Goal: Task Accomplishment & Management: Complete application form

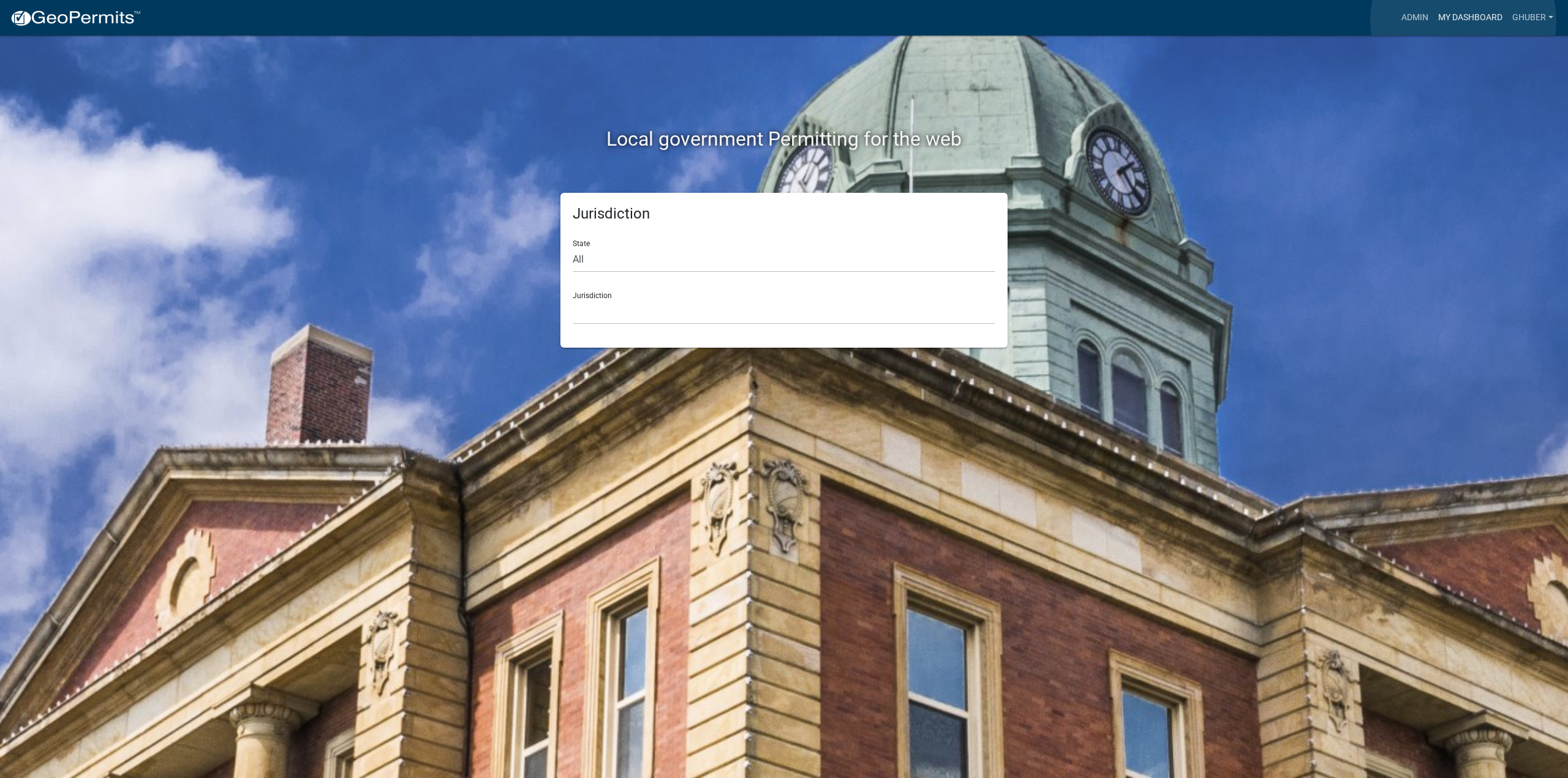
click at [1463, 20] on link "My Dashboard" at bounding box center [1470, 17] width 74 height 23
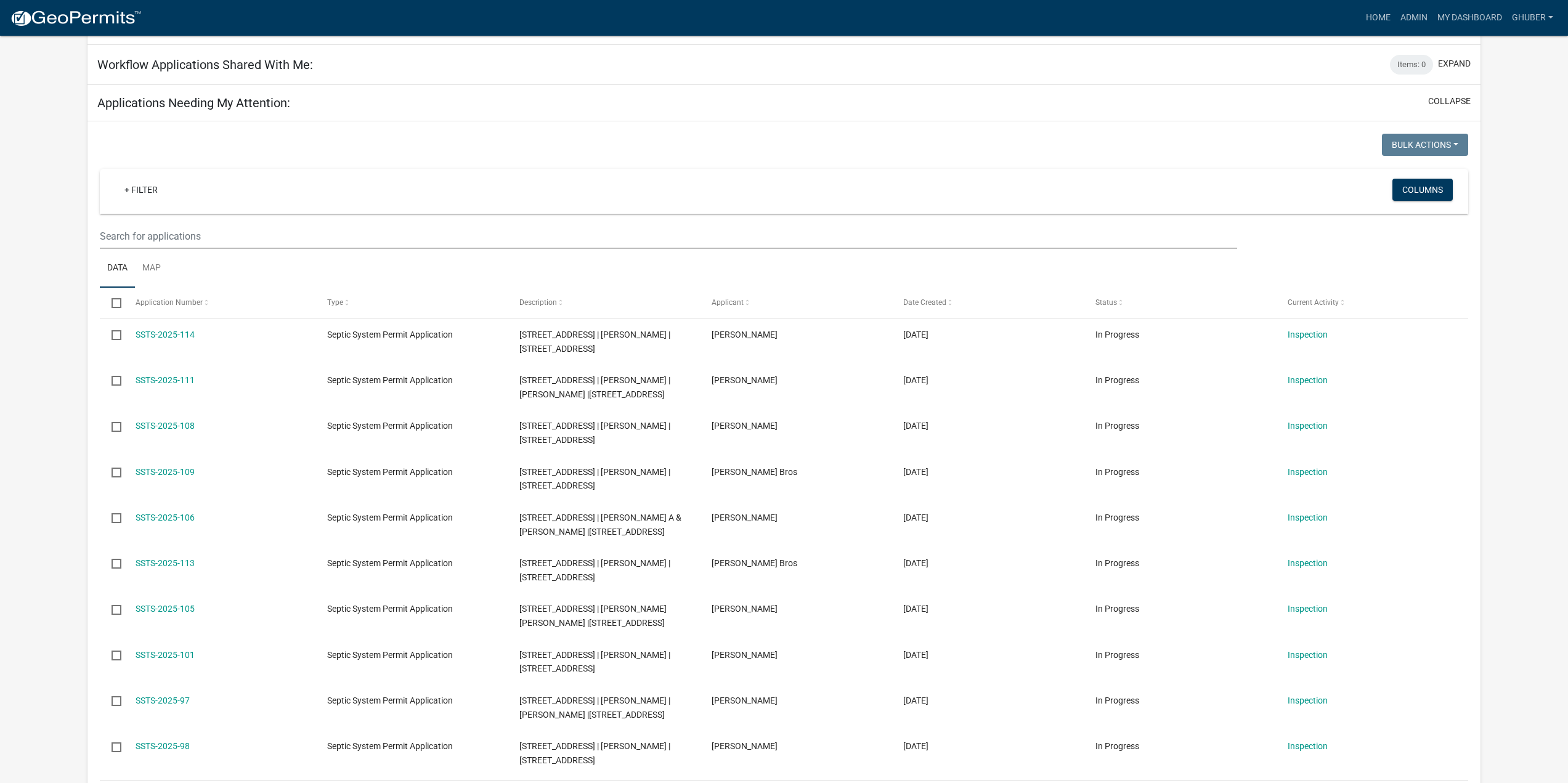
scroll to position [185, 0]
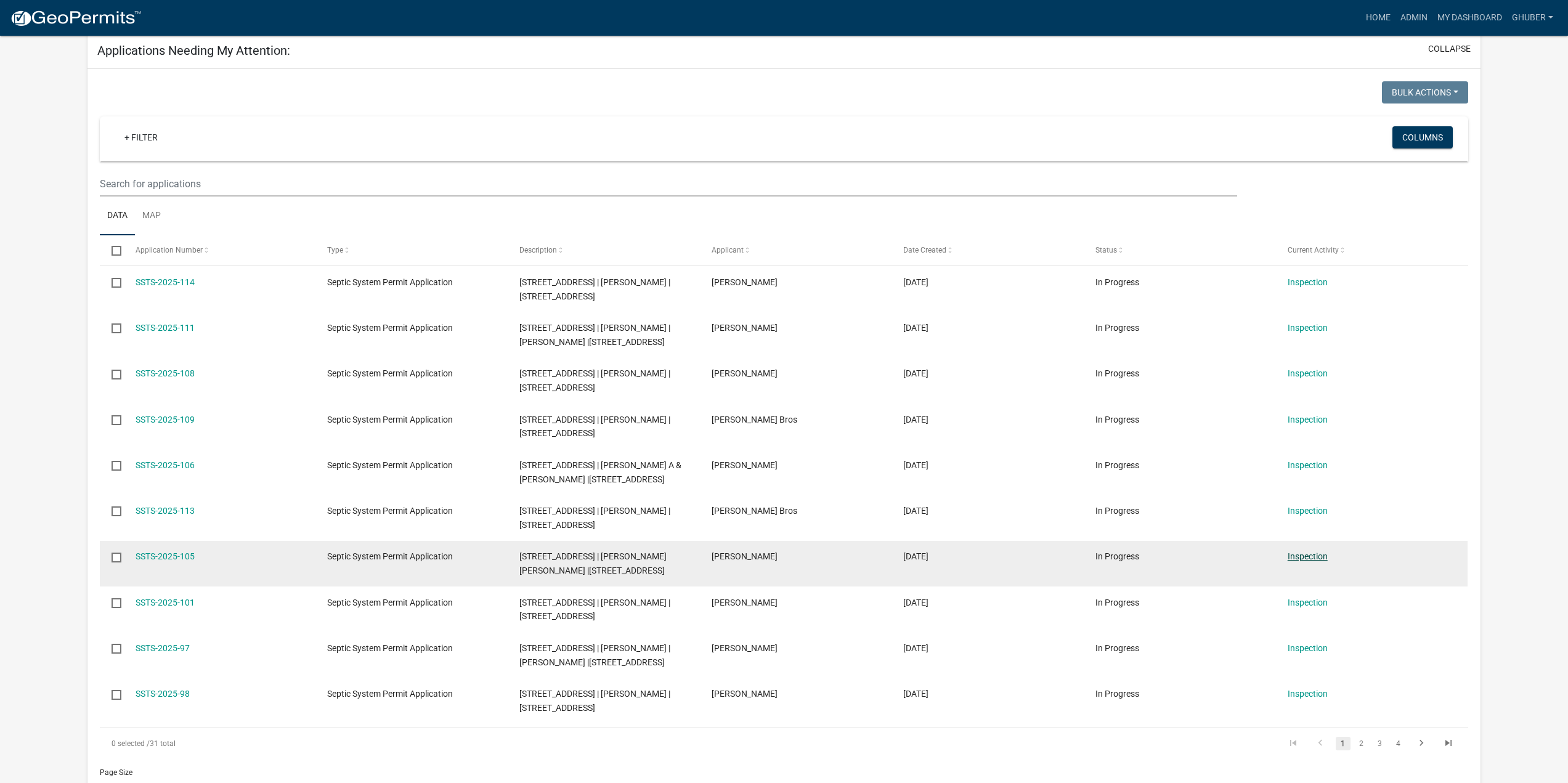
click at [1313, 561] on link "Inspection" at bounding box center [1307, 556] width 40 height 10
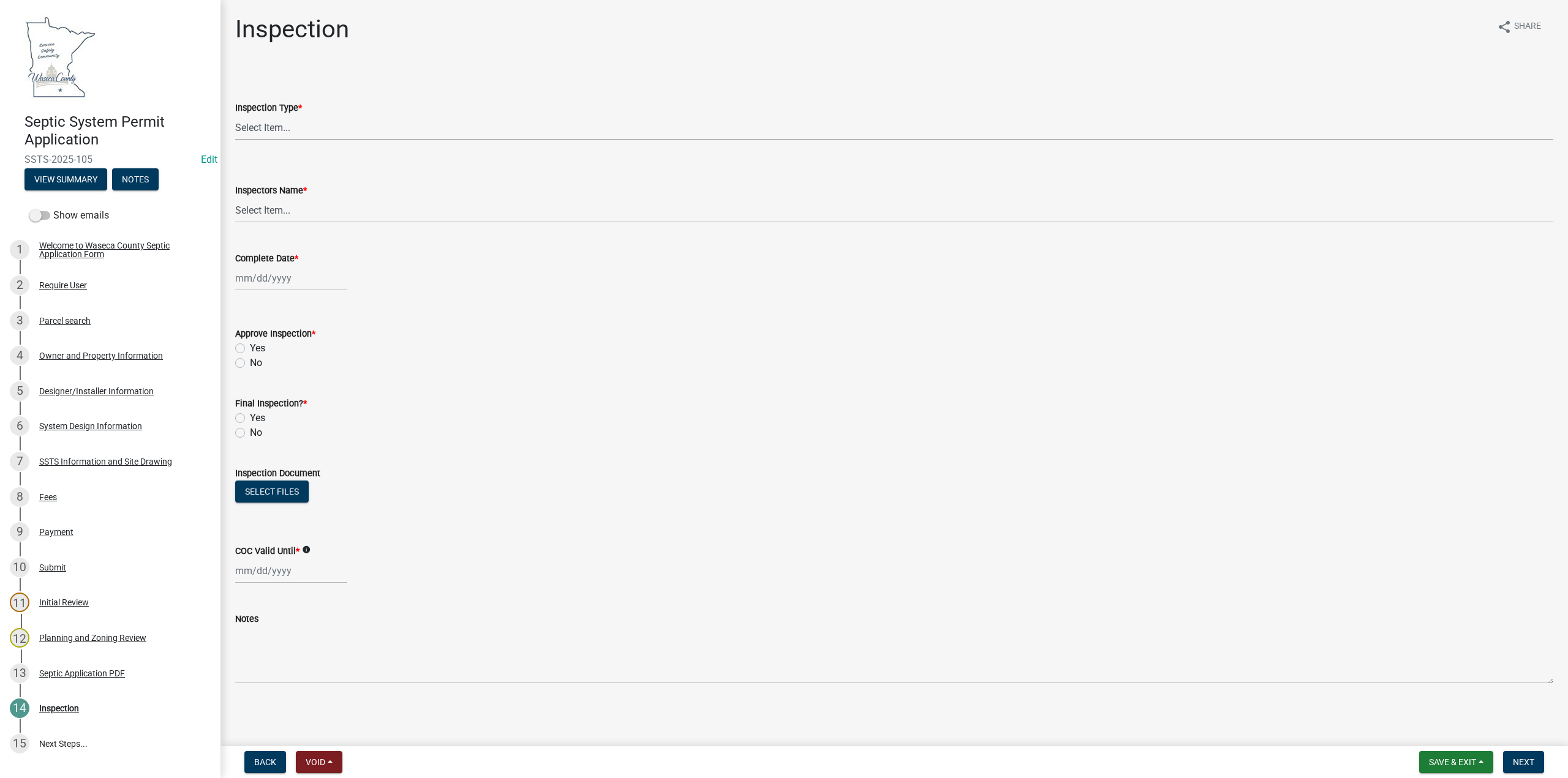
click at [273, 123] on select "Select Item... Preliminary/Soils Inspection Construction Inspection Existing Sy…" at bounding box center [894, 128] width 1319 height 25
click at [236, 115] on select "Select Item... Preliminary/Soils Inspection Construction Inspection Existing Sy…" at bounding box center [894, 128] width 1319 height 25
select select "296e9793-ae16-4fdd-8e85-9b10e2903d04"
click at [261, 211] on select "Select Item... [PERSON_NAME] ([PERSON_NAME]) bzabel2 ([PERSON_NAME]) [PERSON_NA…" at bounding box center [894, 210] width 1319 height 25
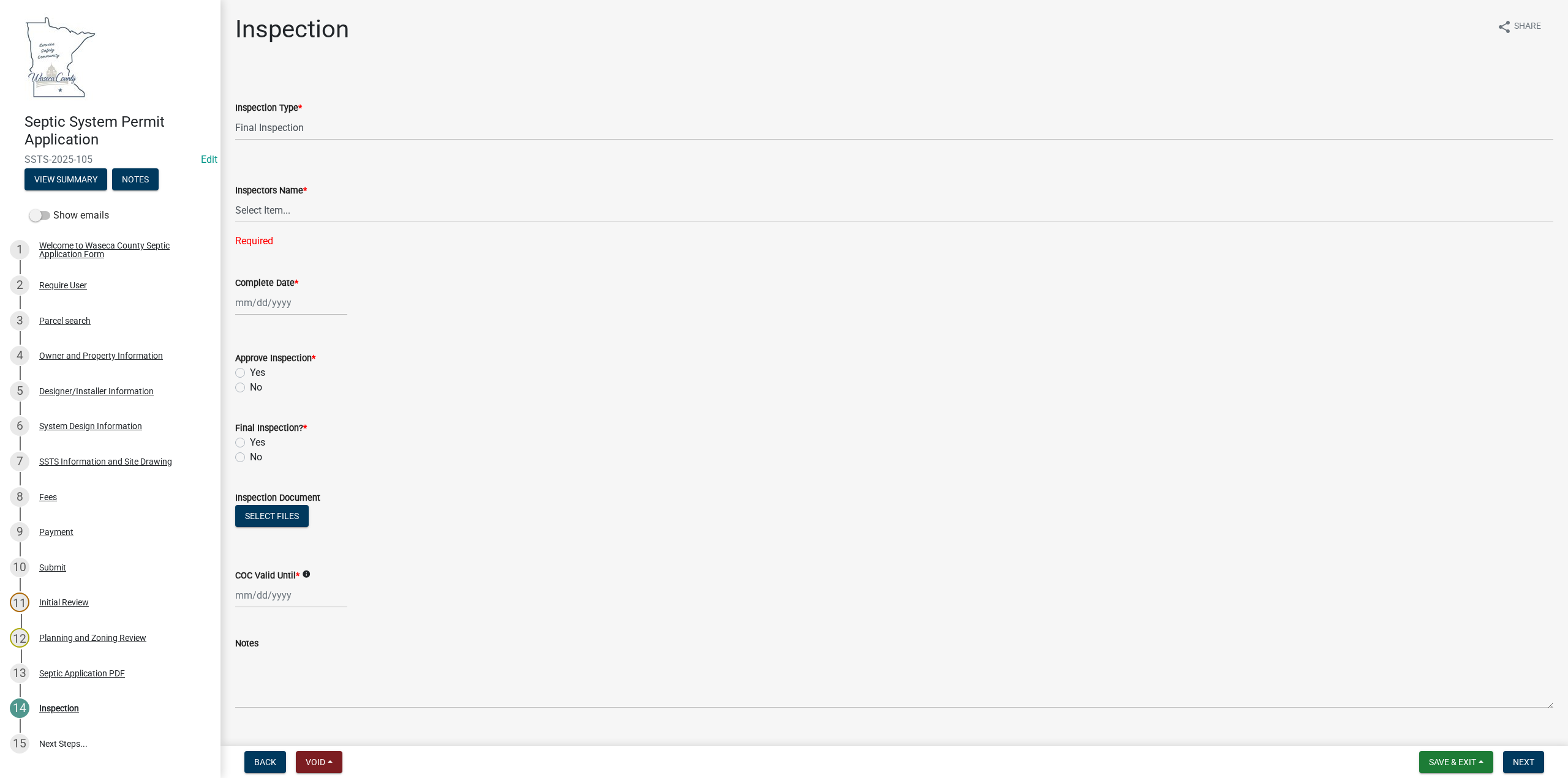
drag, startPoint x: 254, startPoint y: 283, endPoint x: 260, endPoint y: 208, distance: 75.2
click at [254, 283] on label "Complete Date *" at bounding box center [267, 283] width 63 height 9
click at [254, 291] on input "Complete Date *" at bounding box center [291, 303] width 112 height 25
click at [260, 208] on select "Select Item... [PERSON_NAME] ([PERSON_NAME]) bzabel2 ([PERSON_NAME]) [PERSON_NA…" at bounding box center [894, 210] width 1319 height 25
click at [257, 207] on select "Select Item... [PERSON_NAME] ([PERSON_NAME]) bzabel2 ([PERSON_NAME]) [PERSON_NA…" at bounding box center [894, 210] width 1319 height 25
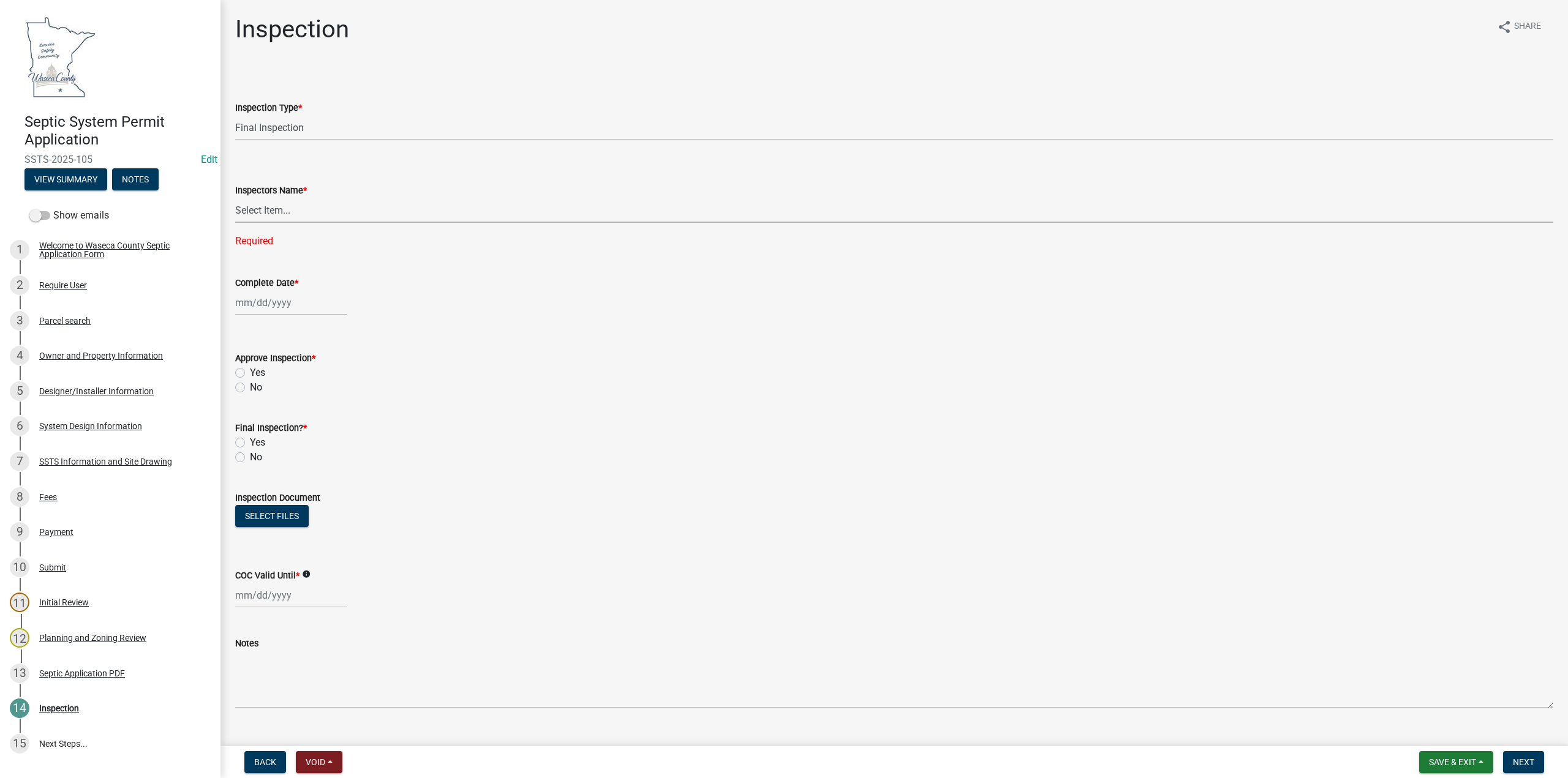
select select "bd9ddfb0-b6c9-4217-acc0-e81ae30cb7d3"
click at [236, 198] on select "Select Item... [PERSON_NAME] ([PERSON_NAME]) bzabel2 ([PERSON_NAME]) [PERSON_NA…" at bounding box center [894, 210] width 1319 height 25
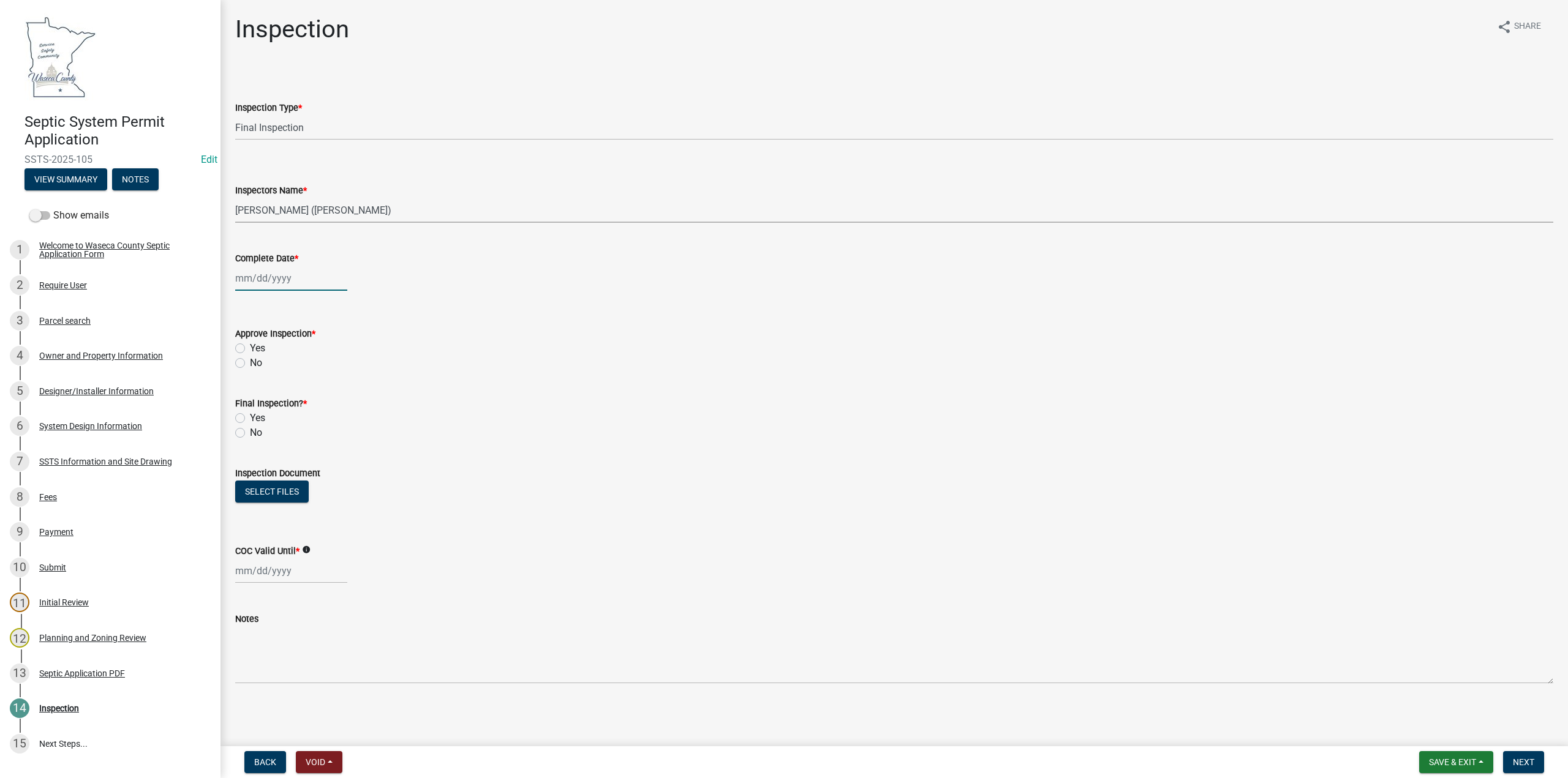
click at [260, 278] on div at bounding box center [291, 279] width 112 height 25
select select "9"
select select "2025"
click at [248, 363] on div "8" at bounding box center [248, 363] width 20 height 20
type input "[DATE]"
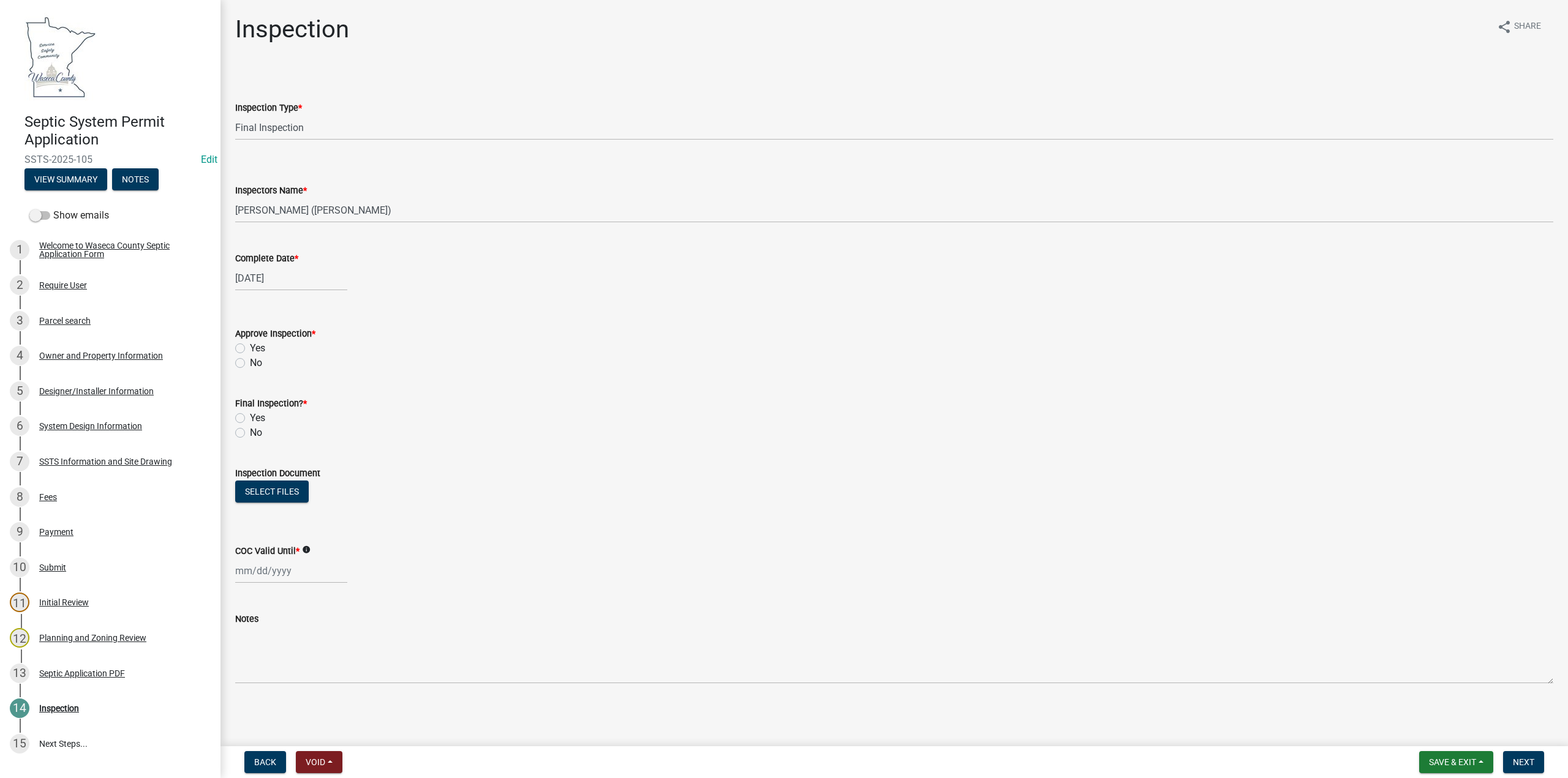
click at [250, 347] on label "Yes" at bounding box center [257, 348] width 15 height 15
click at [250, 347] on input "Yes" at bounding box center [254, 345] width 8 height 8
radio input "true"
click at [250, 418] on label "Yes" at bounding box center [257, 418] width 15 height 15
click at [250, 418] on input "Yes" at bounding box center [254, 415] width 8 height 8
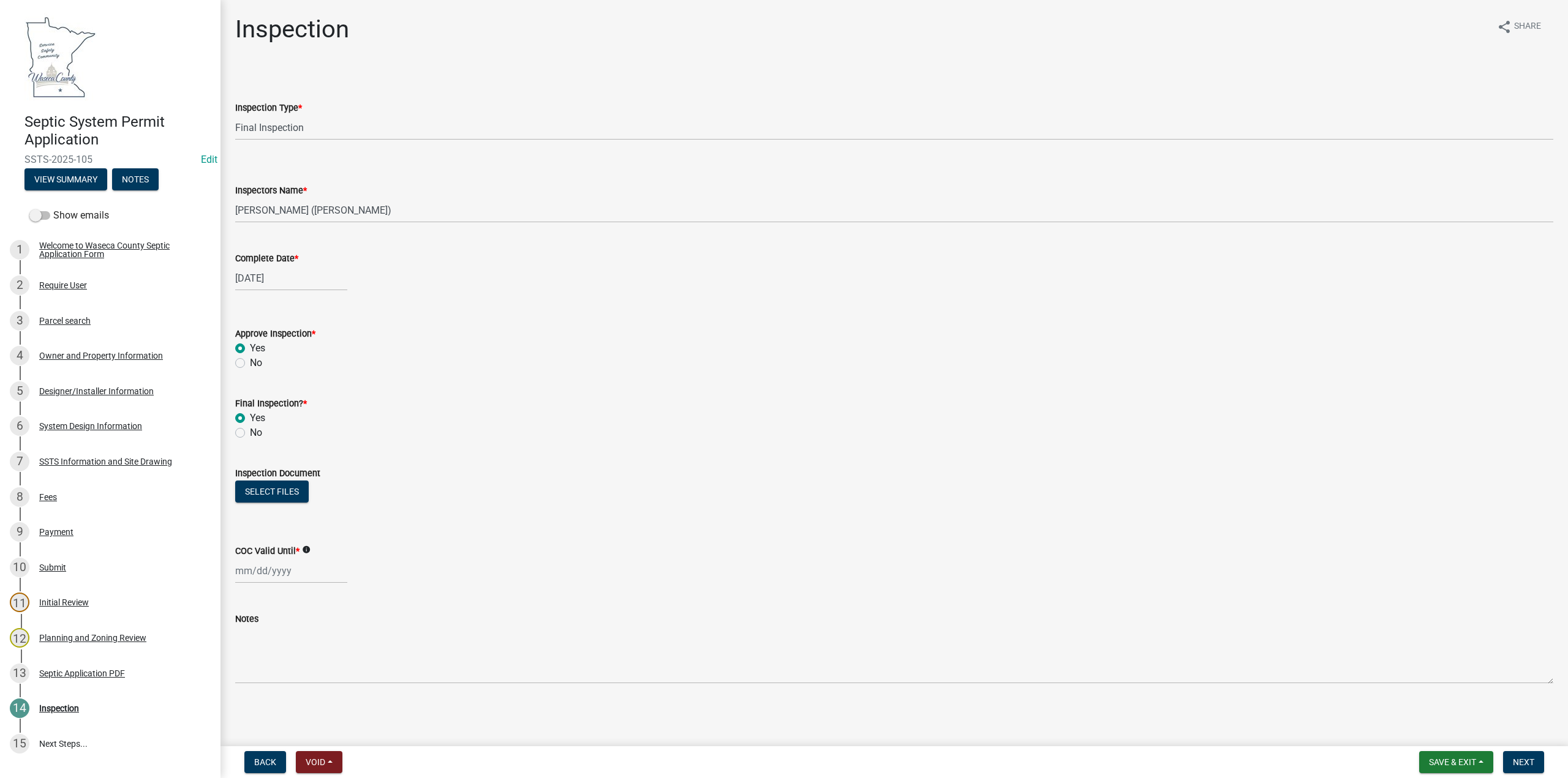
radio input "true"
click at [261, 487] on button "Select files" at bounding box center [272, 491] width 74 height 22
click at [251, 612] on div at bounding box center [291, 616] width 112 height 25
select select "9"
select select "2025"
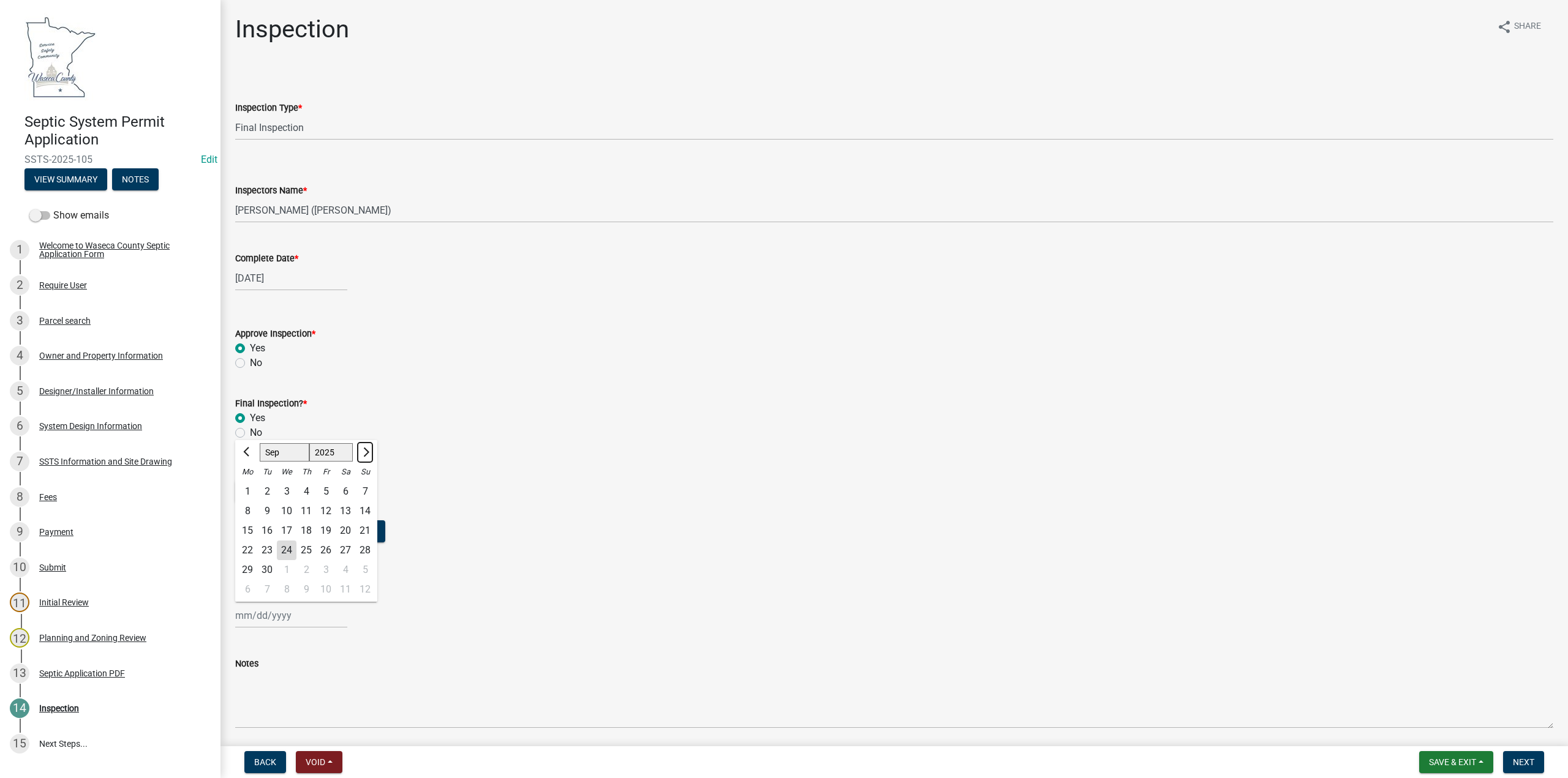
click at [366, 454] on span "Next month" at bounding box center [365, 452] width 9 height 9
select select "10"
click at [321, 455] on select "1525 1526 1527 1528 1529 1530 1531 1532 1533 1534 1535 1536 1537 1538 1539 1540…" at bounding box center [331, 452] width 44 height 19
select select "2030"
click at [309, 443] on select "1525 1526 1527 1528 1529 1530 1531 1532 1533 1534 1535 1536 1537 1538 1539 1540…" at bounding box center [331, 452] width 44 height 19
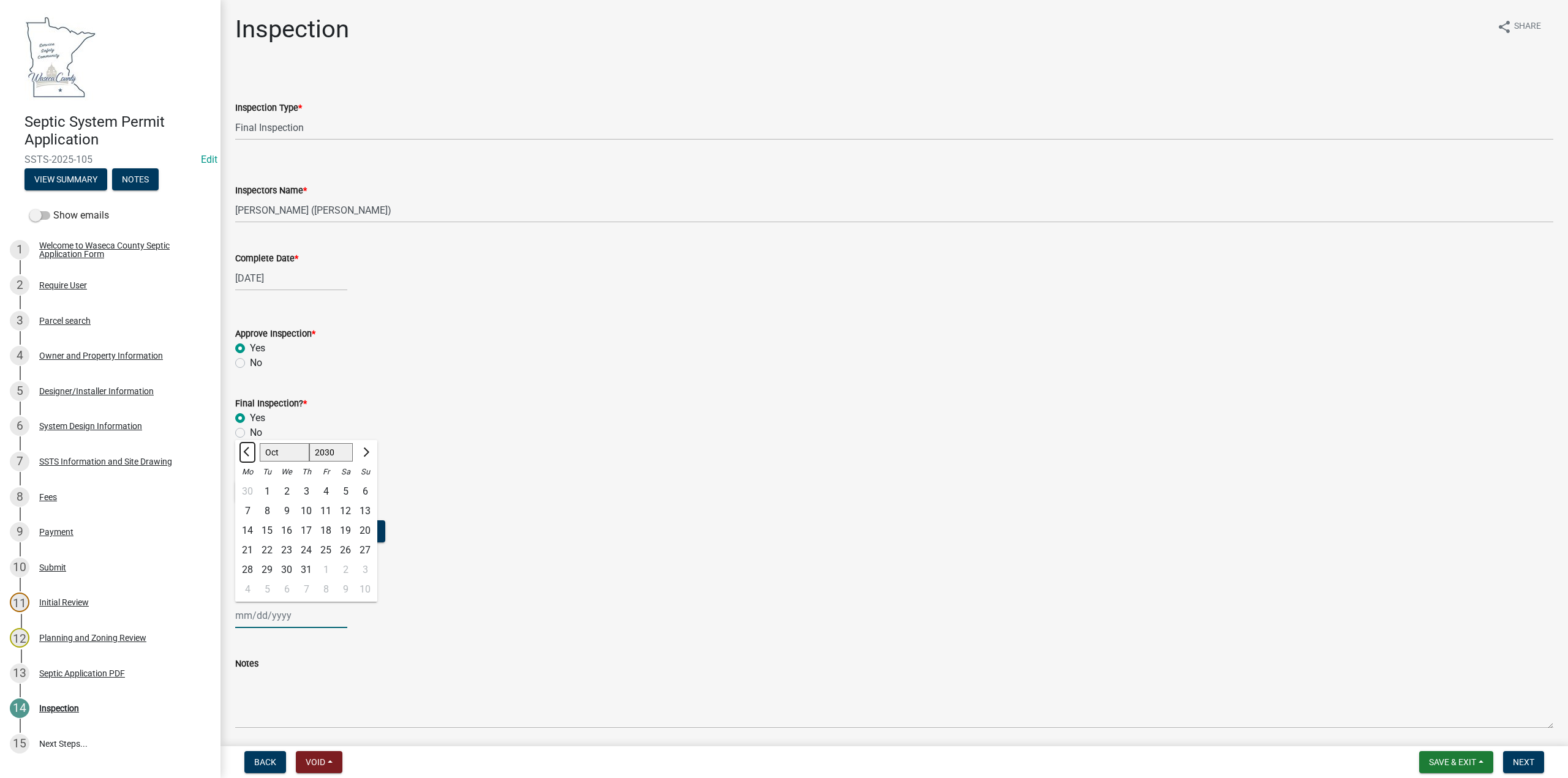
click at [246, 452] on span "Previous month" at bounding box center [248, 452] width 9 height 9
select select "9"
click at [362, 513] on div "8" at bounding box center [365, 511] width 20 height 20
type input "[DATE]"
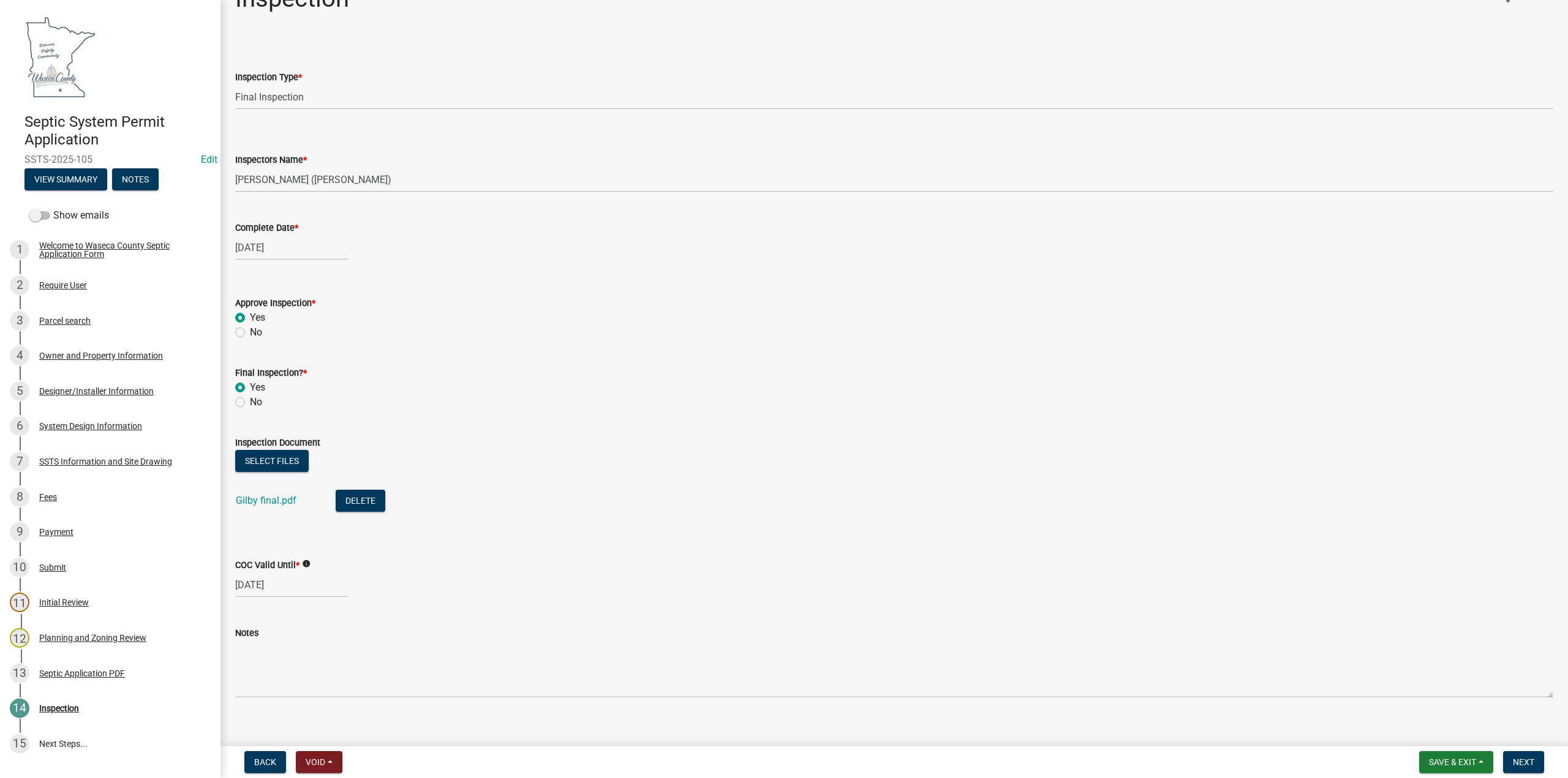
scroll to position [44, 0]
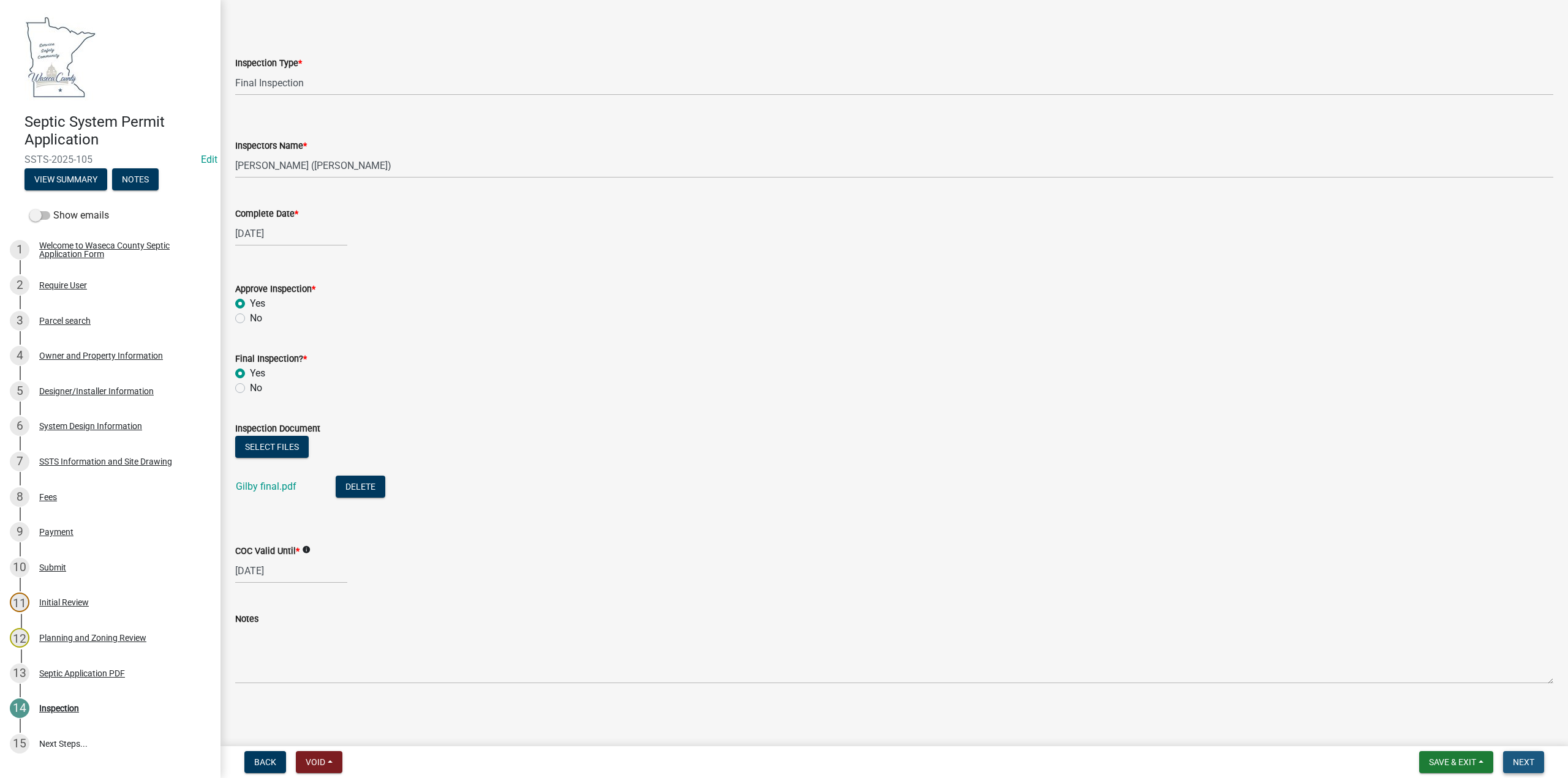
click at [1528, 761] on span "Next" at bounding box center [1524, 762] width 21 height 10
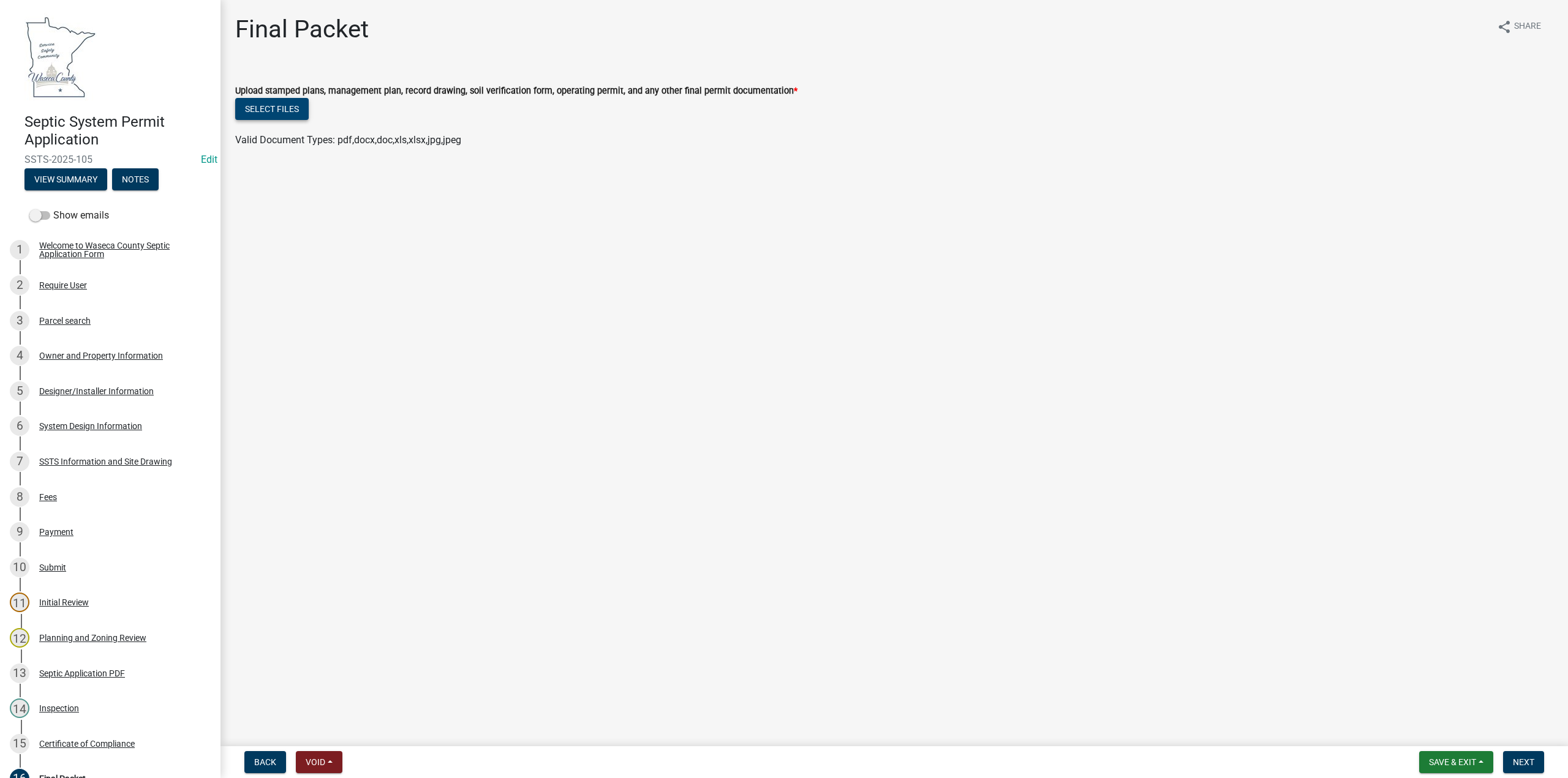
click at [281, 110] on button "Select files" at bounding box center [272, 109] width 74 height 22
click at [1445, 760] on span "Save & Exit" at bounding box center [1453, 762] width 47 height 10
click at [1426, 702] on button "Save" at bounding box center [1445, 701] width 98 height 29
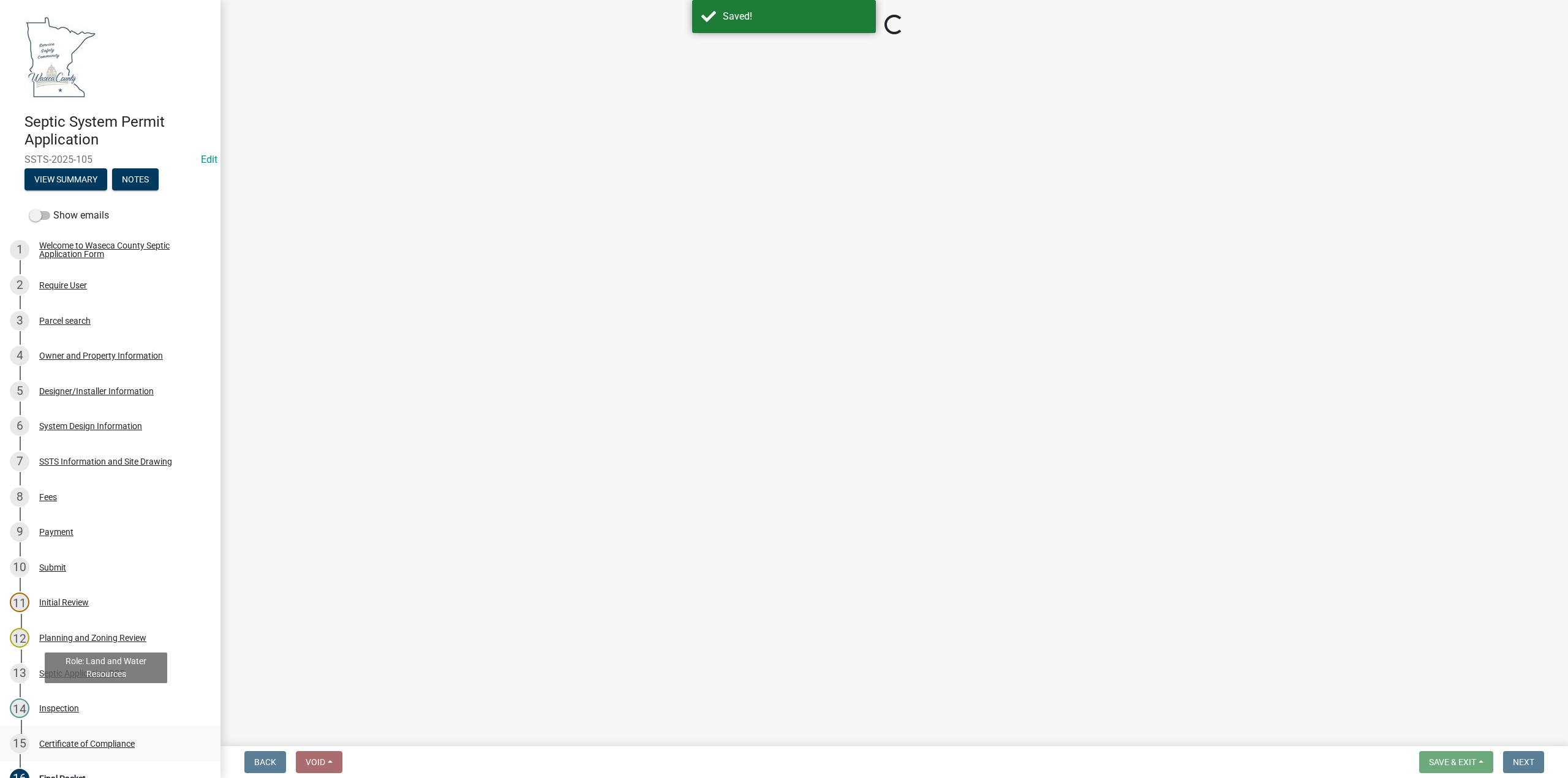
select select "296e9793-ae16-4fdd-8e85-9b10e2903d04"
select select "bd9ddfb0-b6c9-4217-acc0-e81ae30cb7d3"
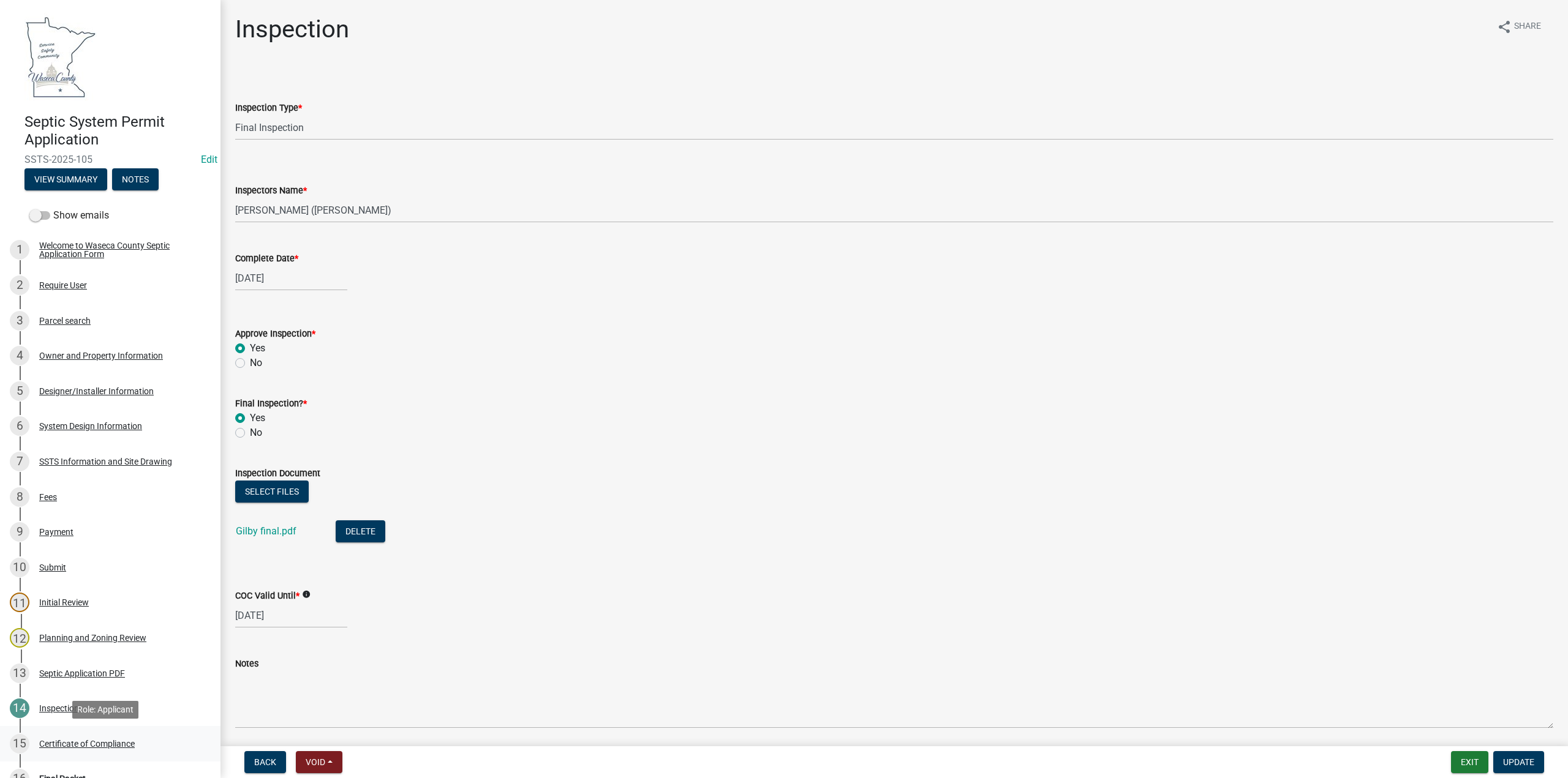
click at [61, 745] on div "Certificate of Compliance" at bounding box center [87, 744] width 96 height 9
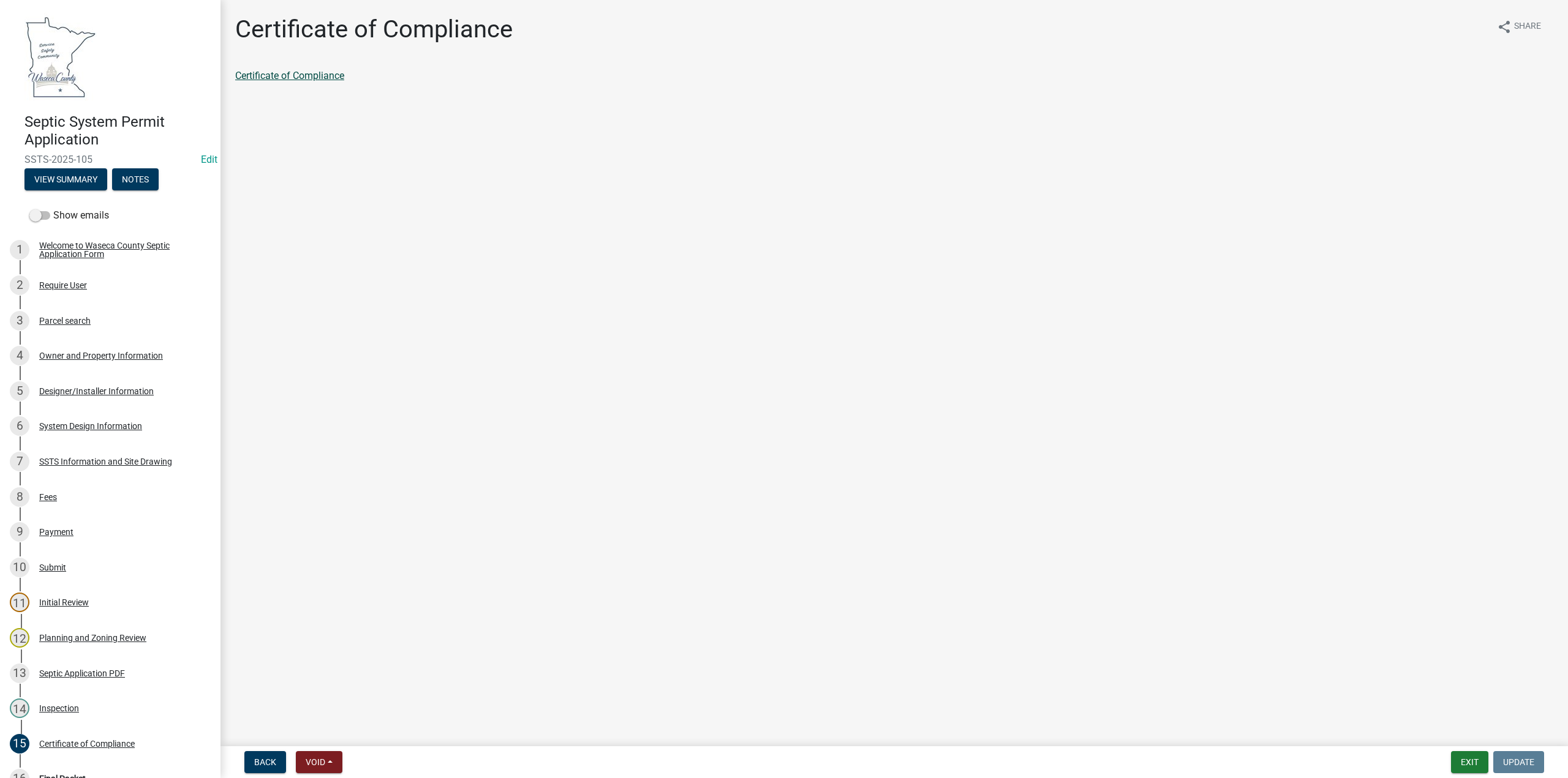
click at [263, 76] on link "Certificate of Compliance" at bounding box center [290, 76] width 109 height 12
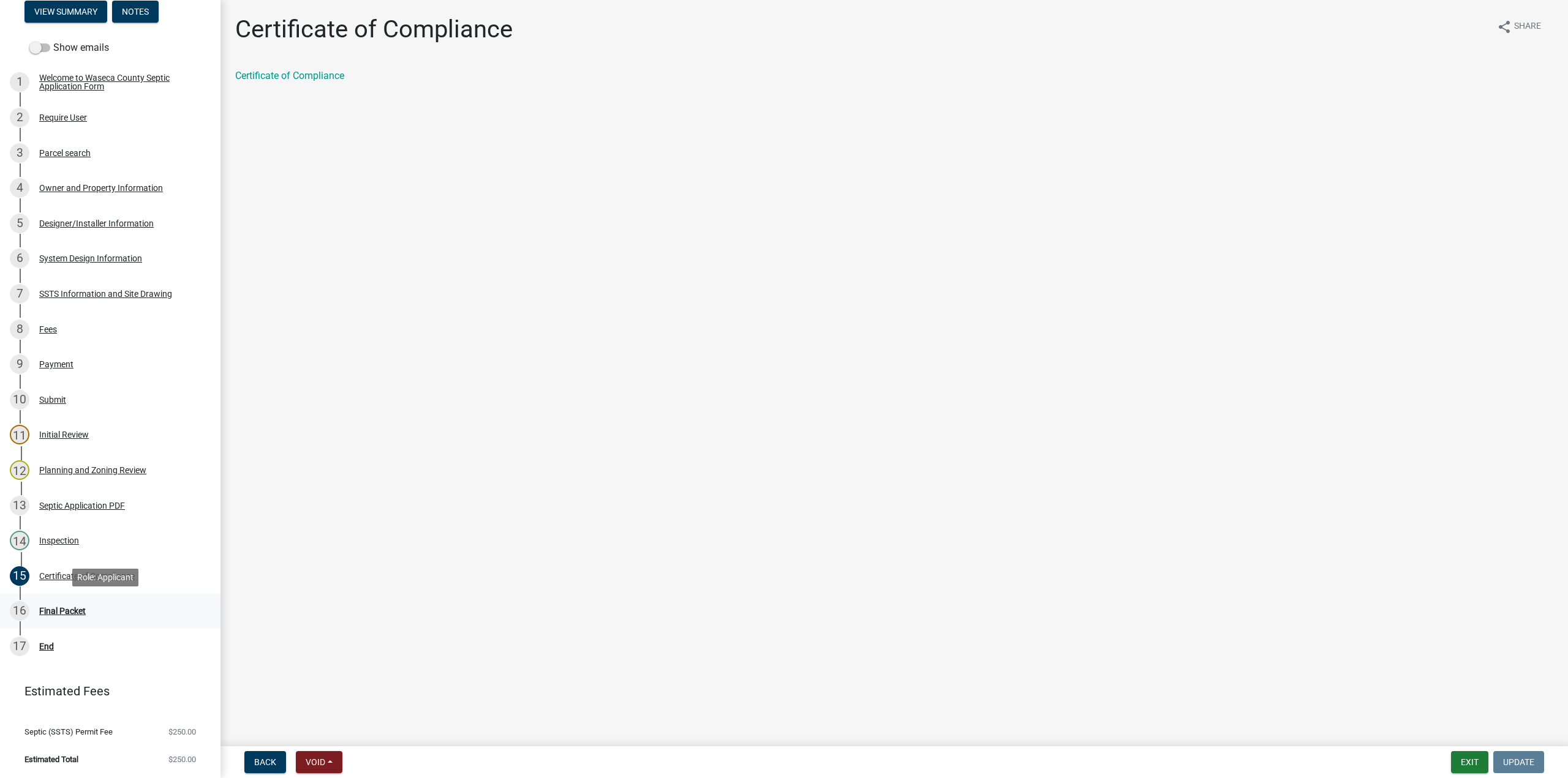
click at [72, 614] on div "Final Packet" at bounding box center [62, 611] width 46 height 9
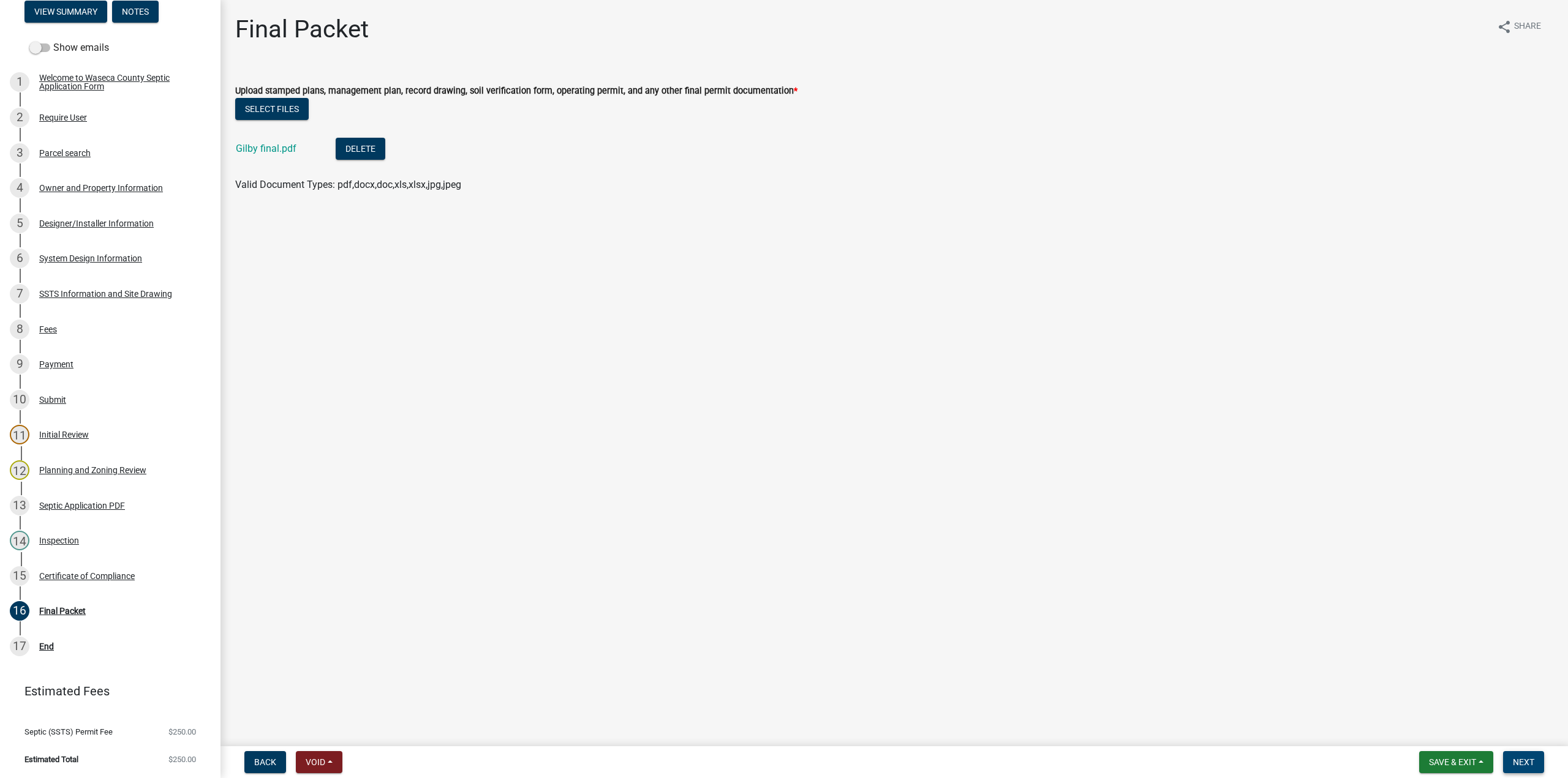
click at [1528, 761] on span "Next" at bounding box center [1524, 762] width 21 height 10
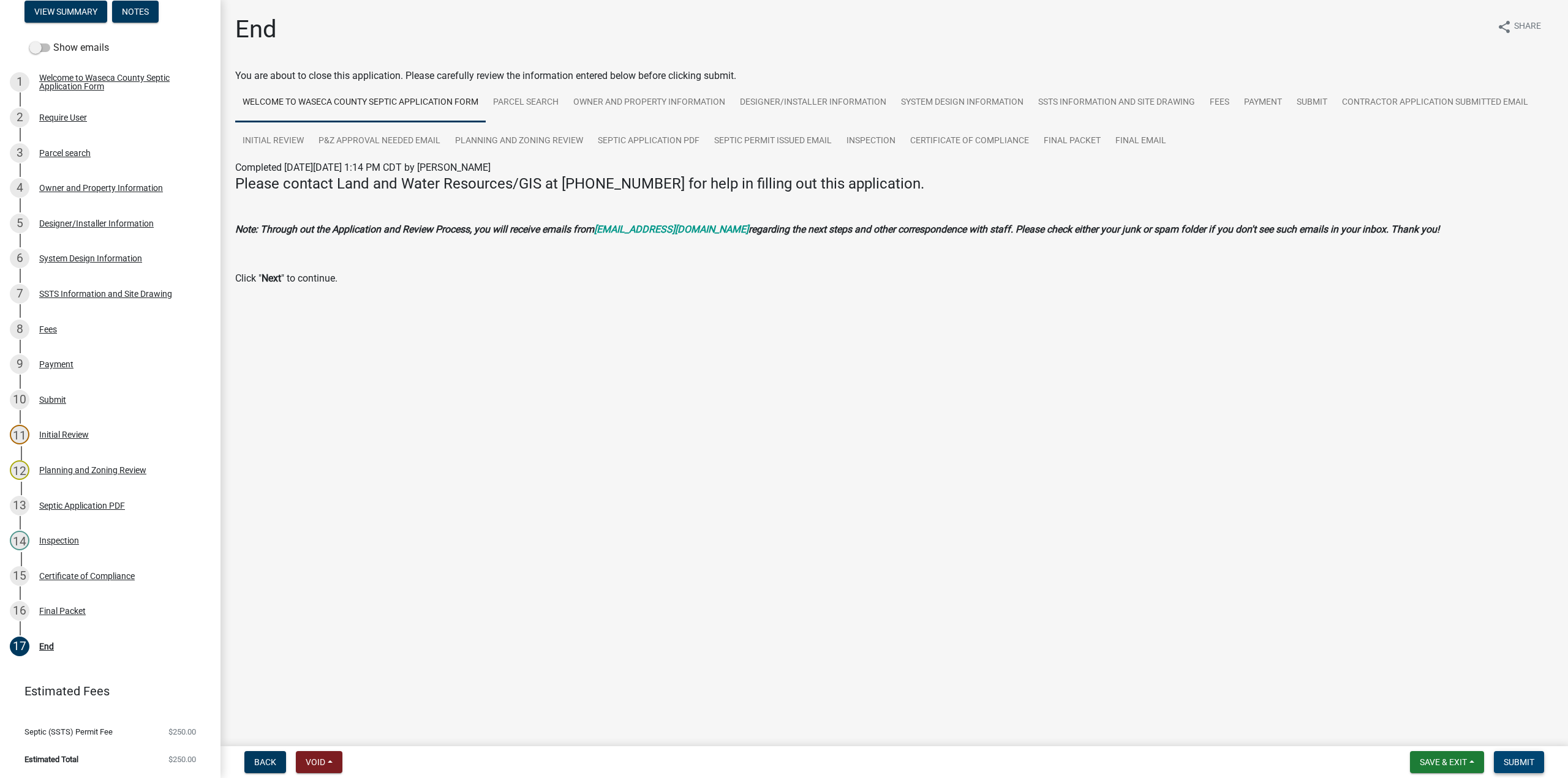
click at [1516, 760] on span "Submit" at bounding box center [1519, 762] width 31 height 10
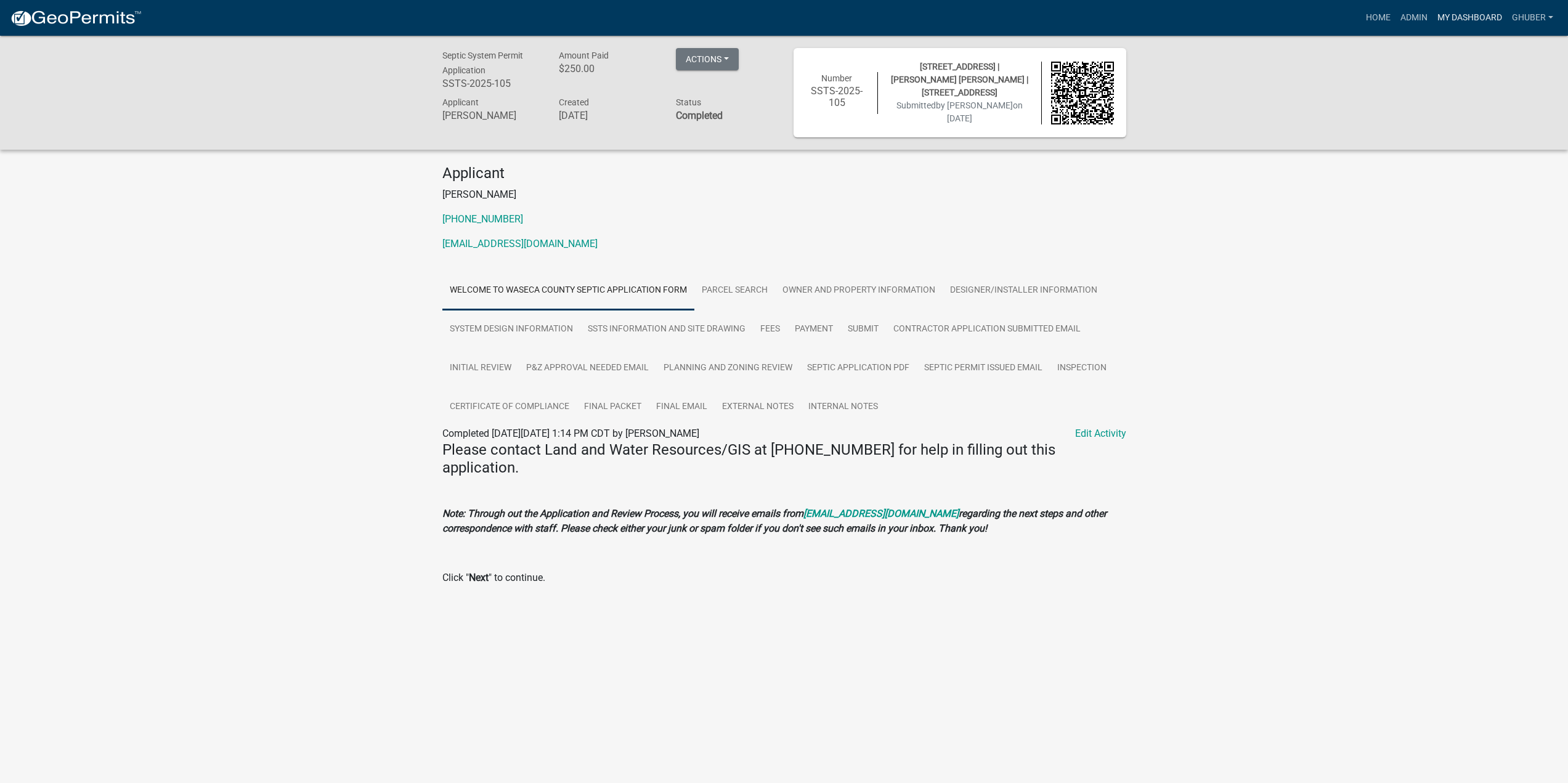
click at [1480, 17] on link "My Dashboard" at bounding box center [1469, 17] width 75 height 23
